Goal: Obtain resource: Download file/media

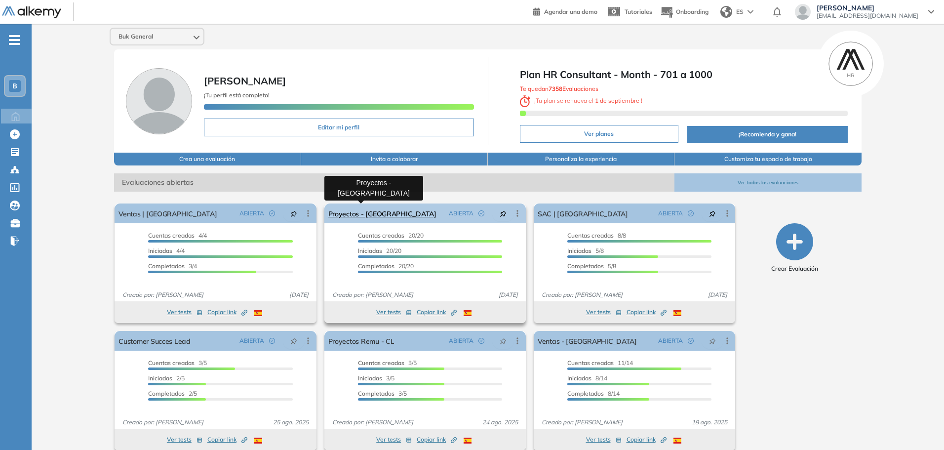
click at [339, 212] on link "Proyectos - [GEOGRAPHIC_DATA]" at bounding box center [382, 214] width 108 height 20
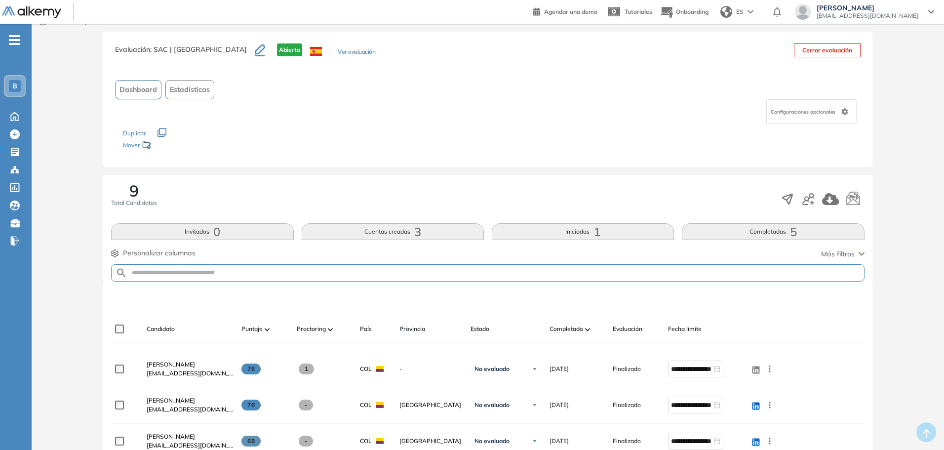
scroll to position [49, 0]
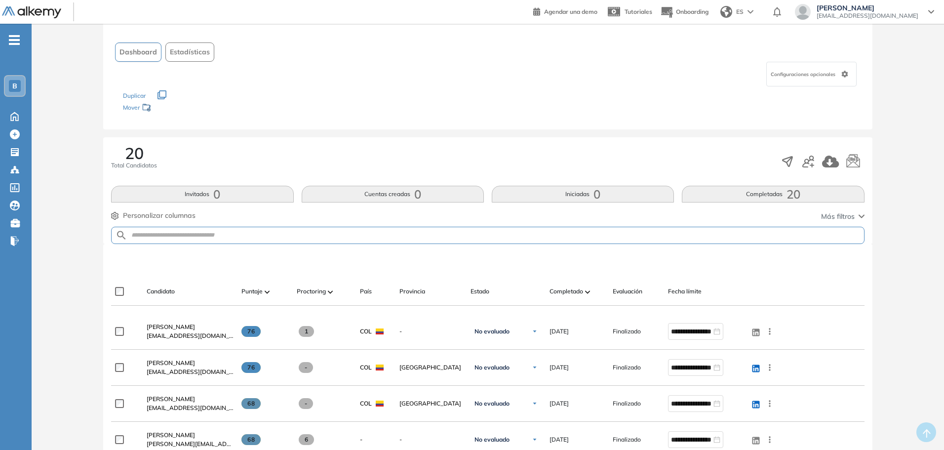
click at [567, 288] on span "Completado" at bounding box center [567, 291] width 34 height 9
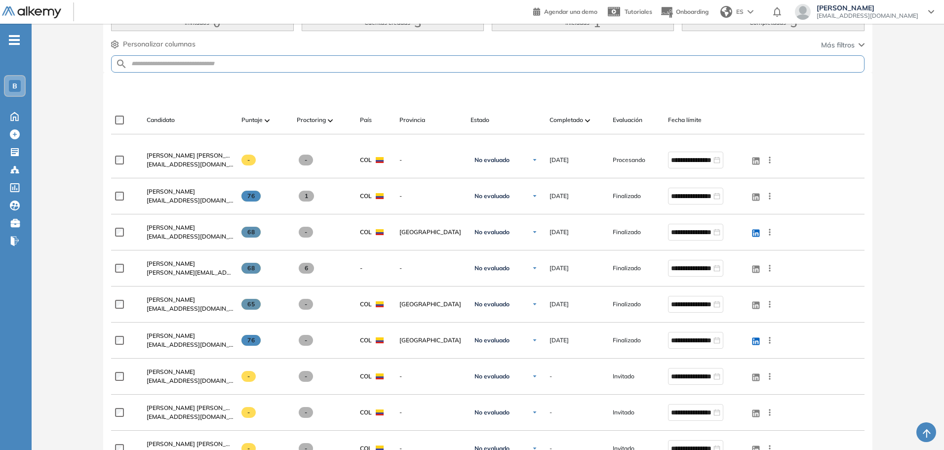
scroll to position [99, 0]
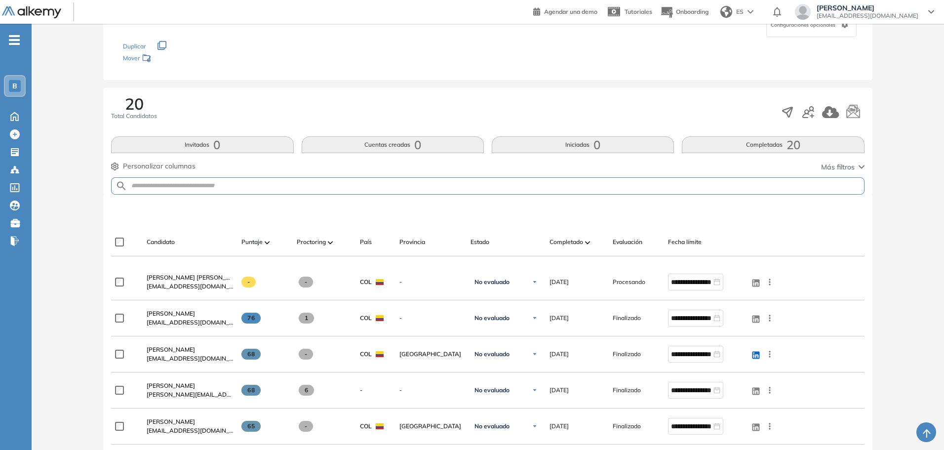
click at [587, 244] on img at bounding box center [587, 242] width 5 height 3
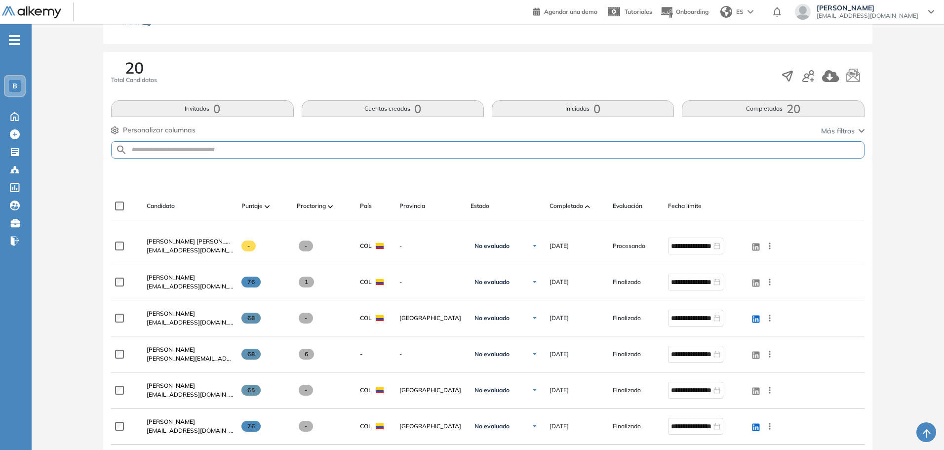
scroll to position [85, 0]
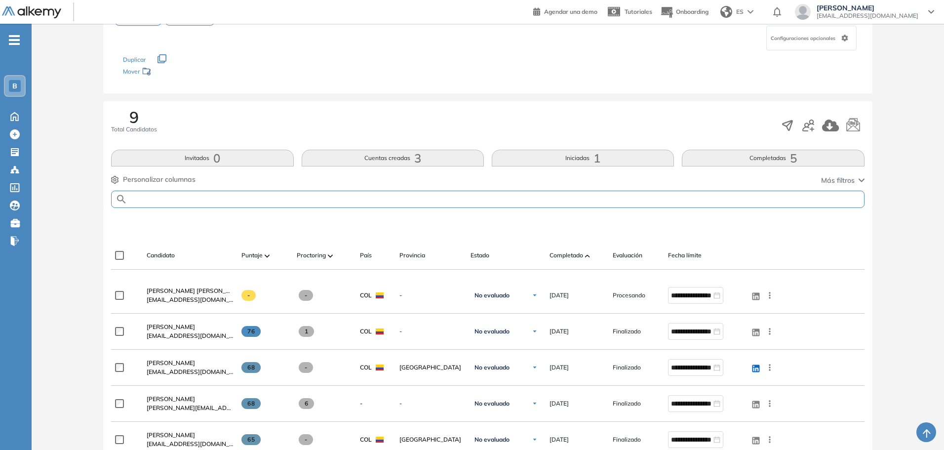
click at [245, 197] on input "text" at bounding box center [495, 199] width 736 height 7
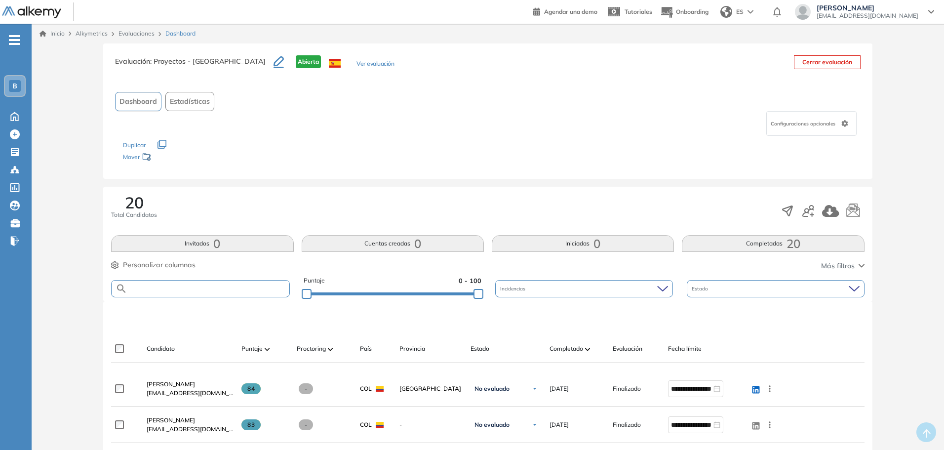
click at [229, 289] on input "text" at bounding box center [208, 288] width 162 height 7
type input "******"
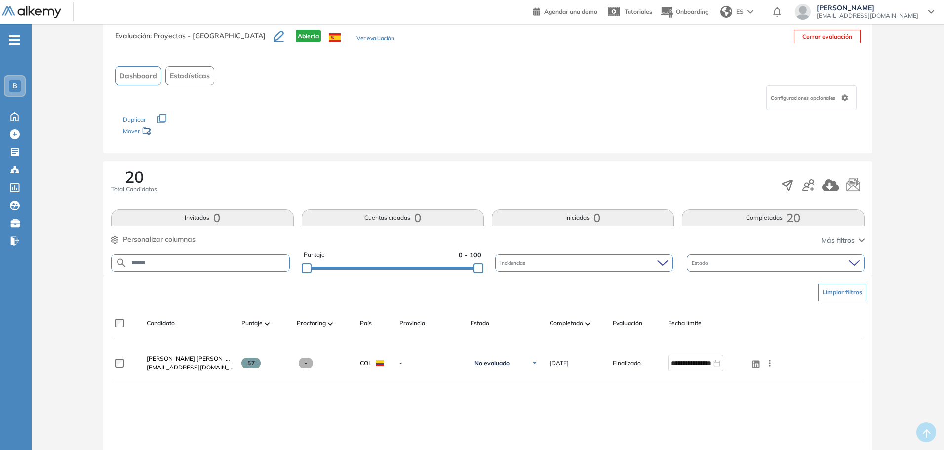
scroll to position [49, 0]
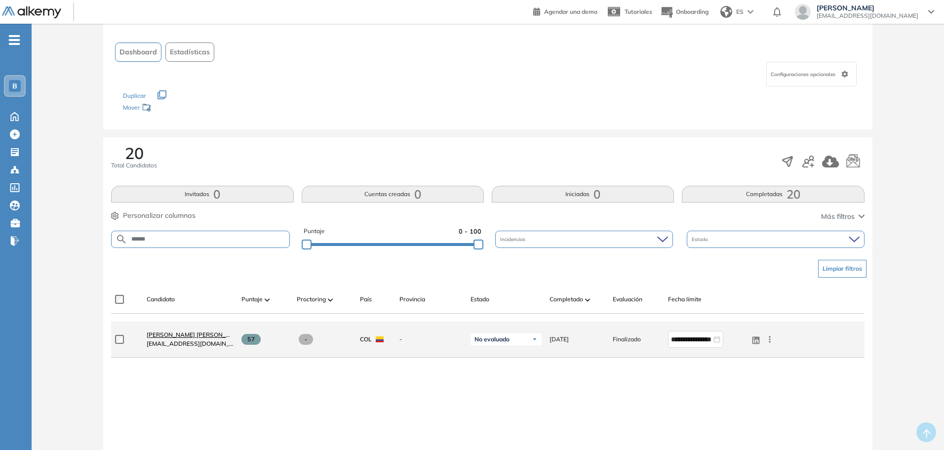
click at [197, 337] on span "[PERSON_NAME] [PERSON_NAME]" at bounding box center [196, 334] width 98 height 7
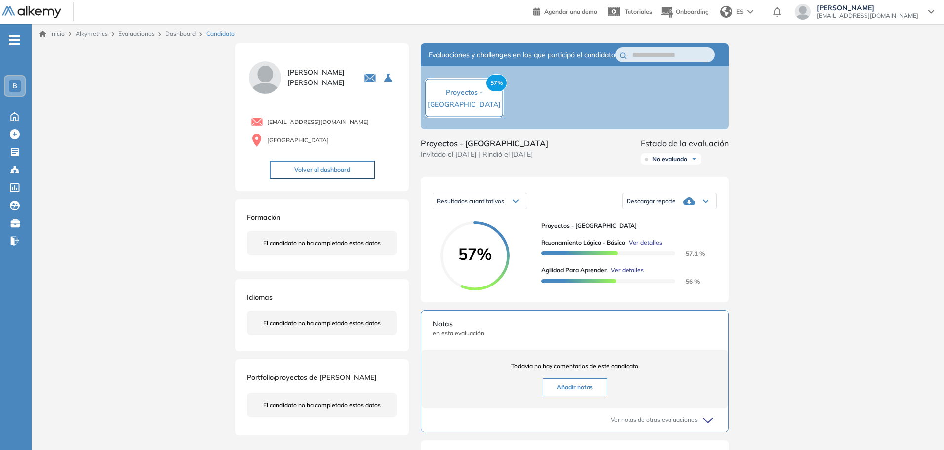
click at [661, 205] on span "Descargar reporte" at bounding box center [651, 201] width 49 height 8
click at [654, 246] on li "Descargar informe resumido" at bounding box center [664, 242] width 74 height 10
